Goal: Communication & Community: Answer question/provide support

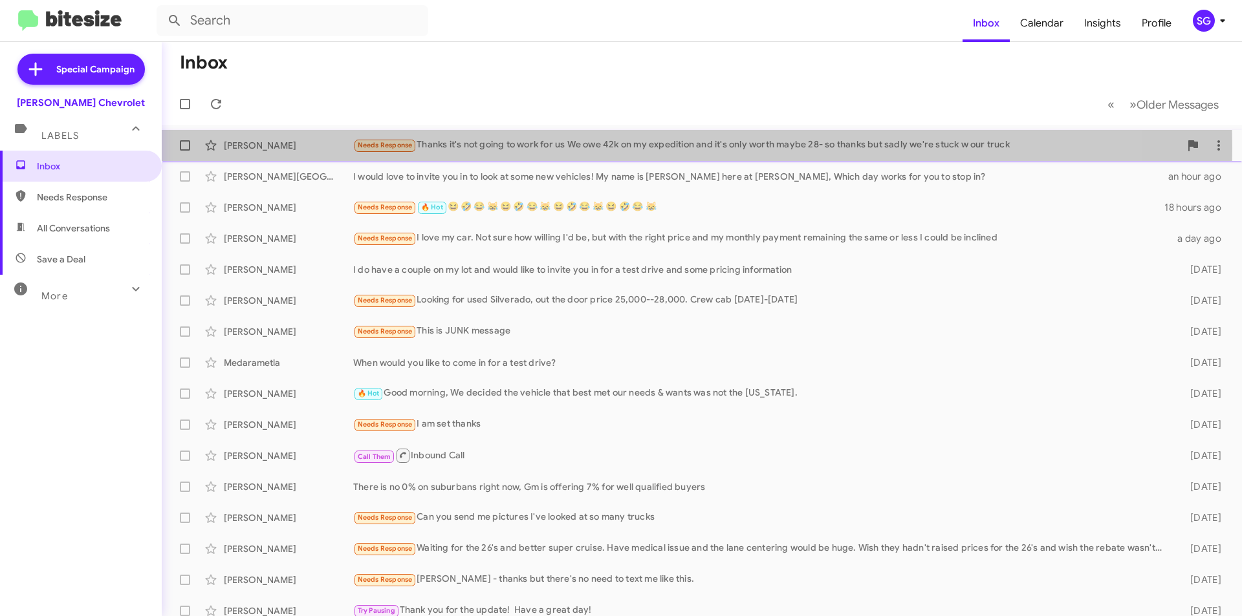
click at [530, 148] on div "Needs Response Thanks it's not going to work for us We owe 42k on my expedition…" at bounding box center [766, 145] width 827 height 15
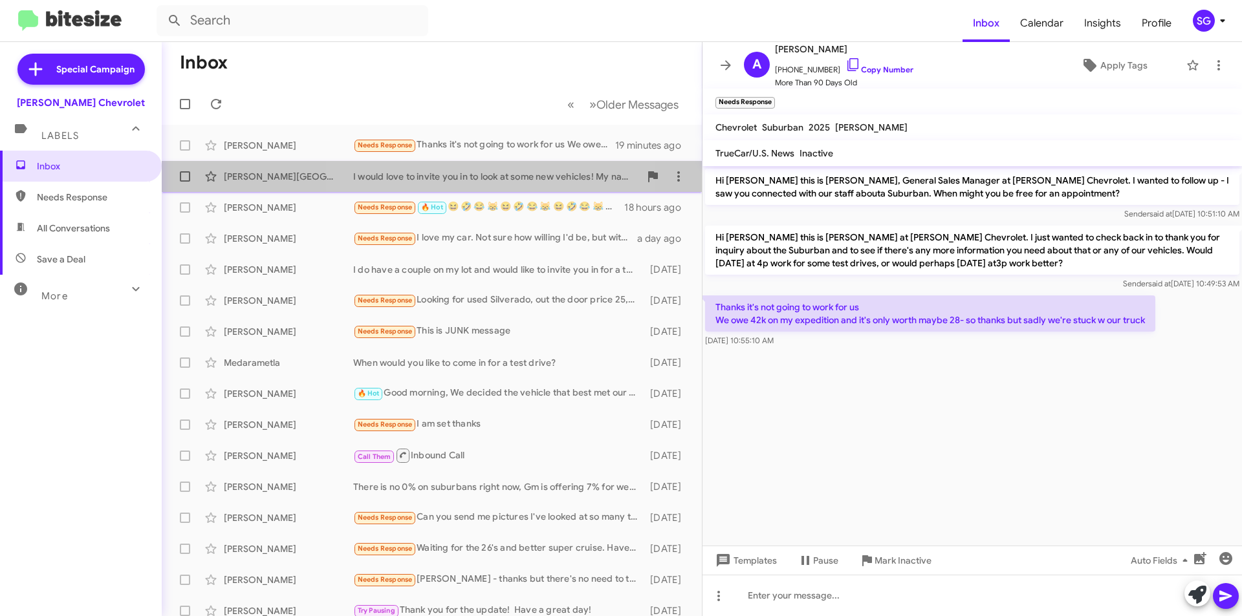
click at [451, 178] on div "I would love to invite you in to look at some new vehicles! My name is [PERSON_…" at bounding box center [496, 176] width 287 height 13
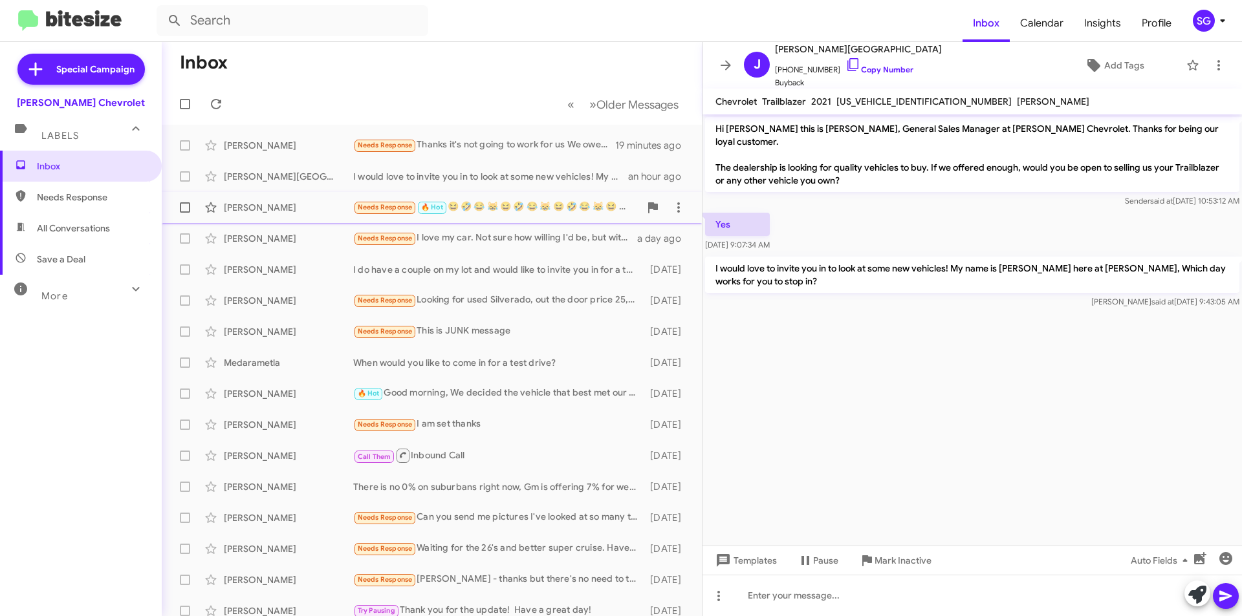
click at [456, 196] on div "[PERSON_NAME] Needs Response 🔥 Hot 😆 🤣 😂 😹 😆 🤣 😂 😹 😆 🤣 😂 😹 😆 🤣 😂 😹 18 hours ago" at bounding box center [431, 208] width 519 height 26
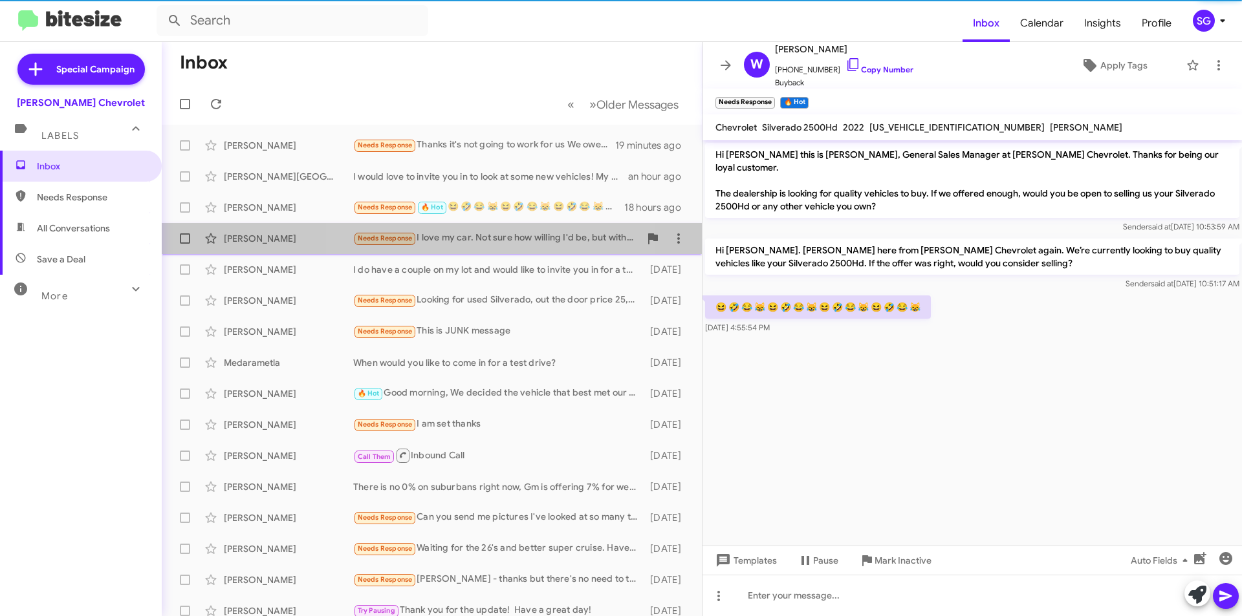
click at [472, 238] on div "Needs Response I love my car. Not sure how willing I'd be, but with the right p…" at bounding box center [496, 238] width 287 height 15
